Goal: Information Seeking & Learning: Learn about a topic

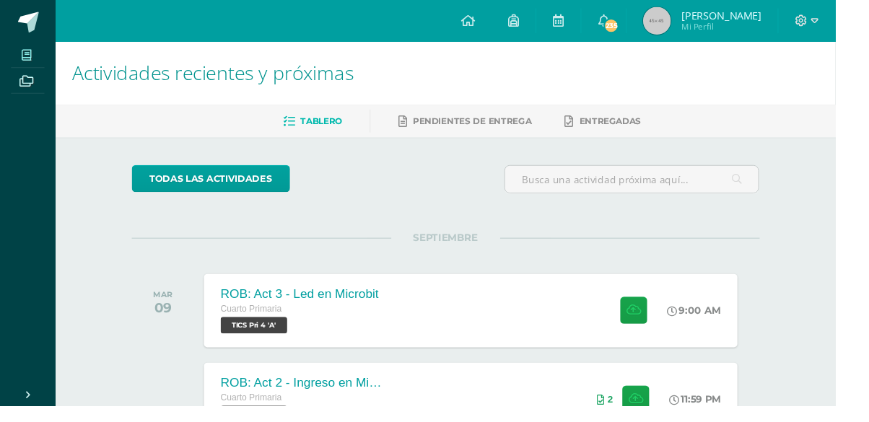
click at [12, 53] on span at bounding box center [28, 56] width 32 height 19
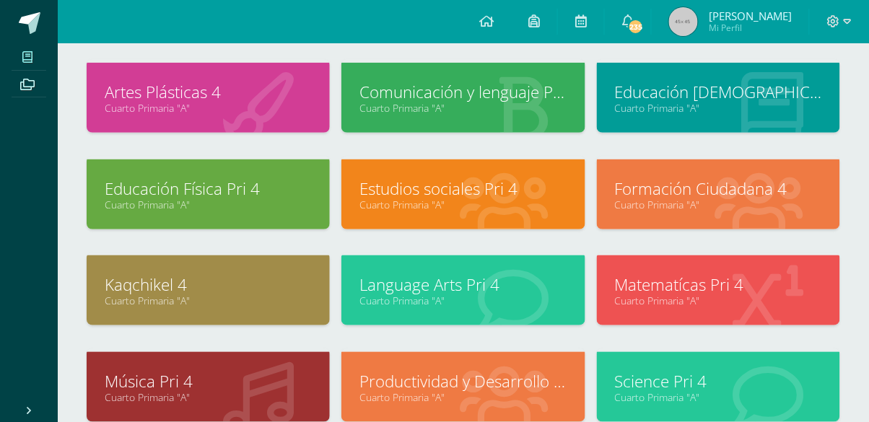
click at [786, 295] on link "Cuarto Primaria "A"" at bounding box center [718, 301] width 207 height 14
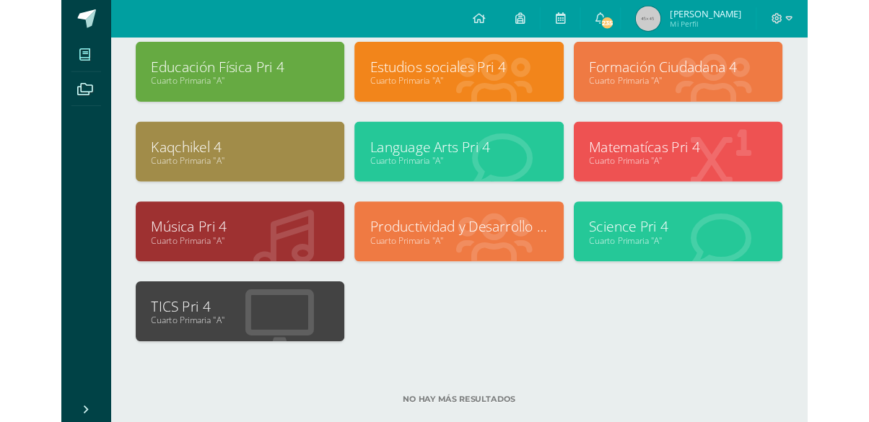
scroll to position [217, 0]
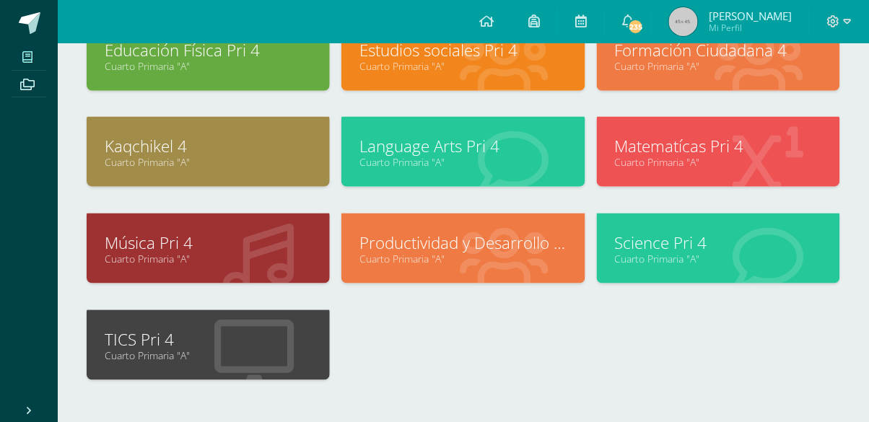
click at [770, 167] on link "Cuarto Primaria "A"" at bounding box center [718, 162] width 207 height 14
click at [749, 153] on link "Matematícas Pri 4" at bounding box center [718, 146] width 207 height 22
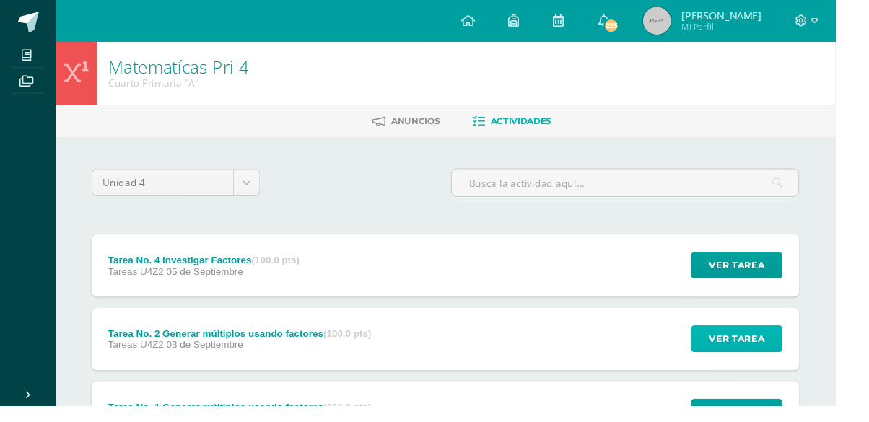
click at [762, 352] on span "Ver tarea" at bounding box center [767, 352] width 58 height 27
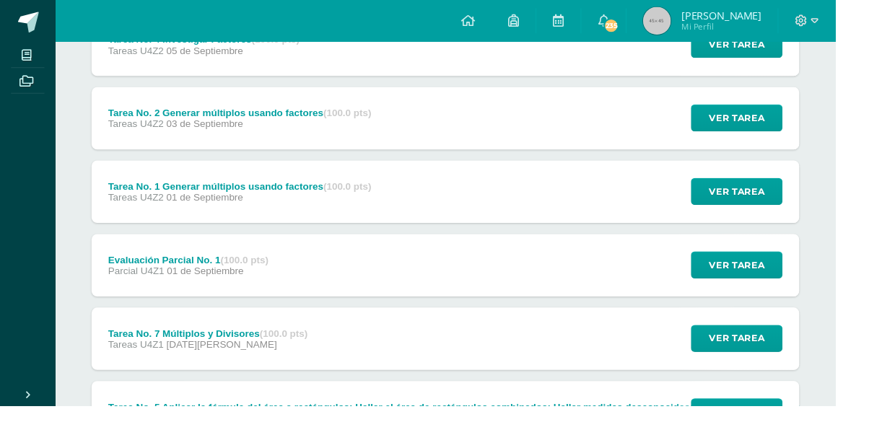
scroll to position [230, 0]
click at [777, 355] on span "Ver tarea" at bounding box center [767, 352] width 58 height 27
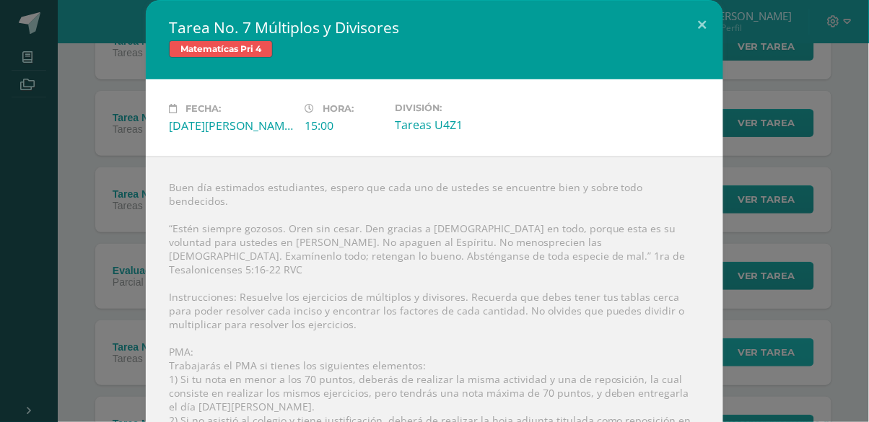
scroll to position [0, 0]
click at [786, 417] on div "Tarea No. 7 Múltiplos y Divisores Matematícas Pri 4 Fecha: Jueves 28 de Agosto …" at bounding box center [435, 307] width 858 height 614
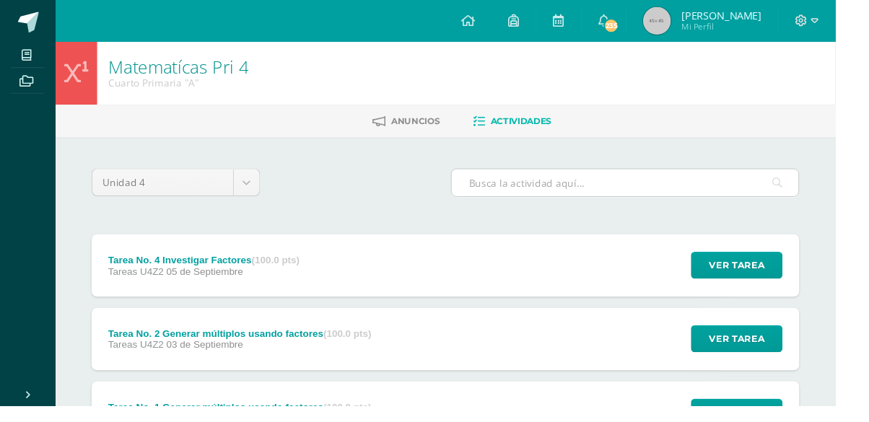
click at [559, 186] on input "text" at bounding box center [650, 190] width 361 height 28
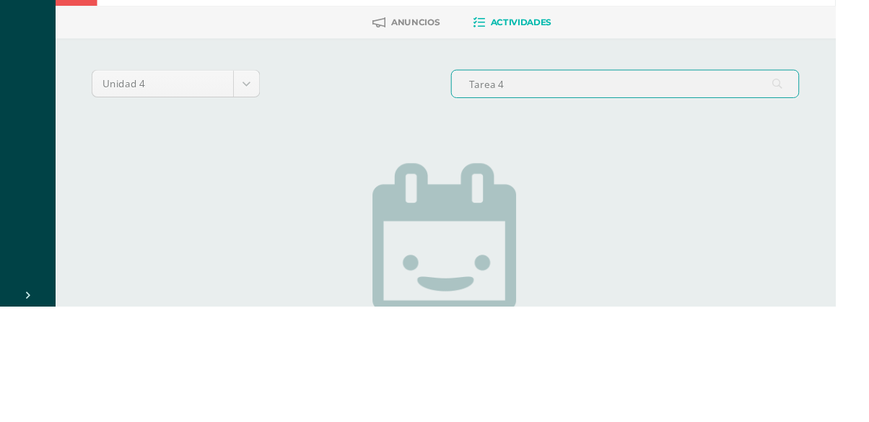
click at [659, 185] on input "Tarea 4" at bounding box center [650, 190] width 361 height 28
type input "T"
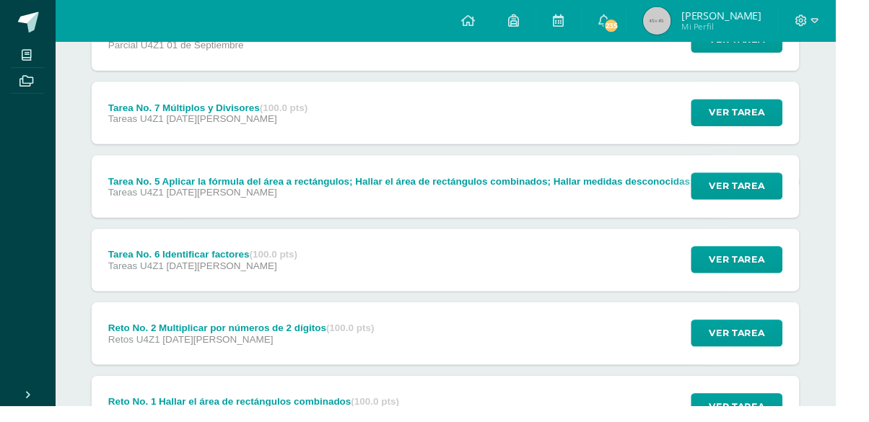
scroll to position [469, 0]
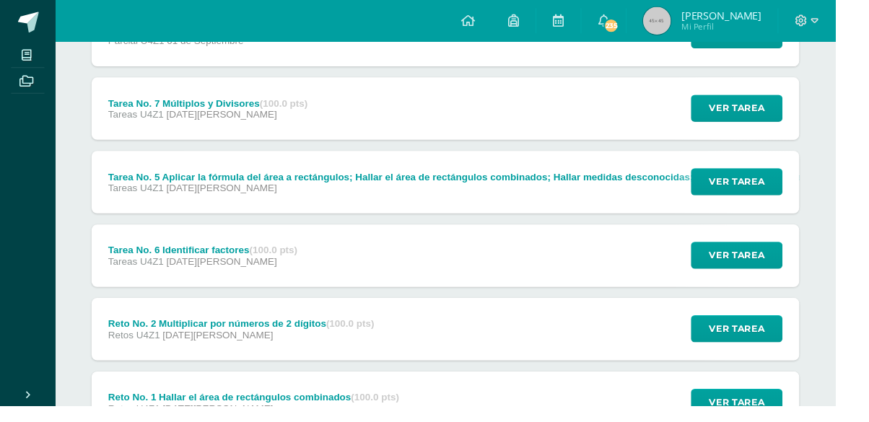
click at [301, 184] on div "Tarea No. 5 Aplicar la fórmula del área a rectángulos; Hallar el área de rectán…" at bounding box center [511, 184] width 796 height 12
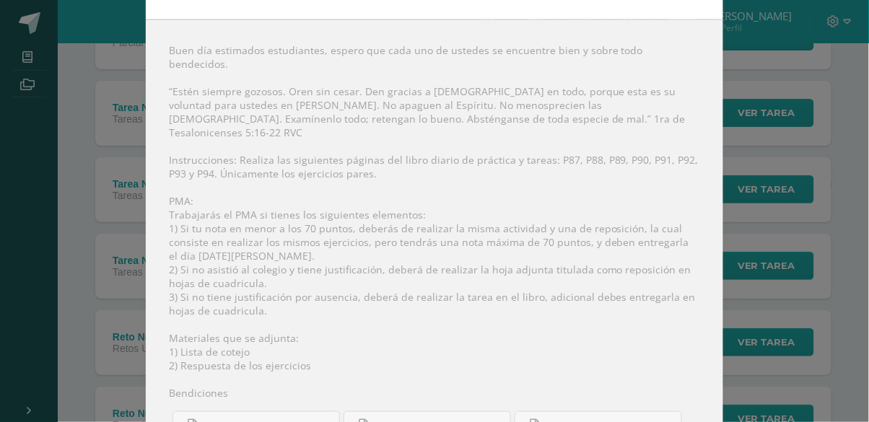
scroll to position [180, 0]
